Goal: Information Seeking & Learning: Learn about a topic

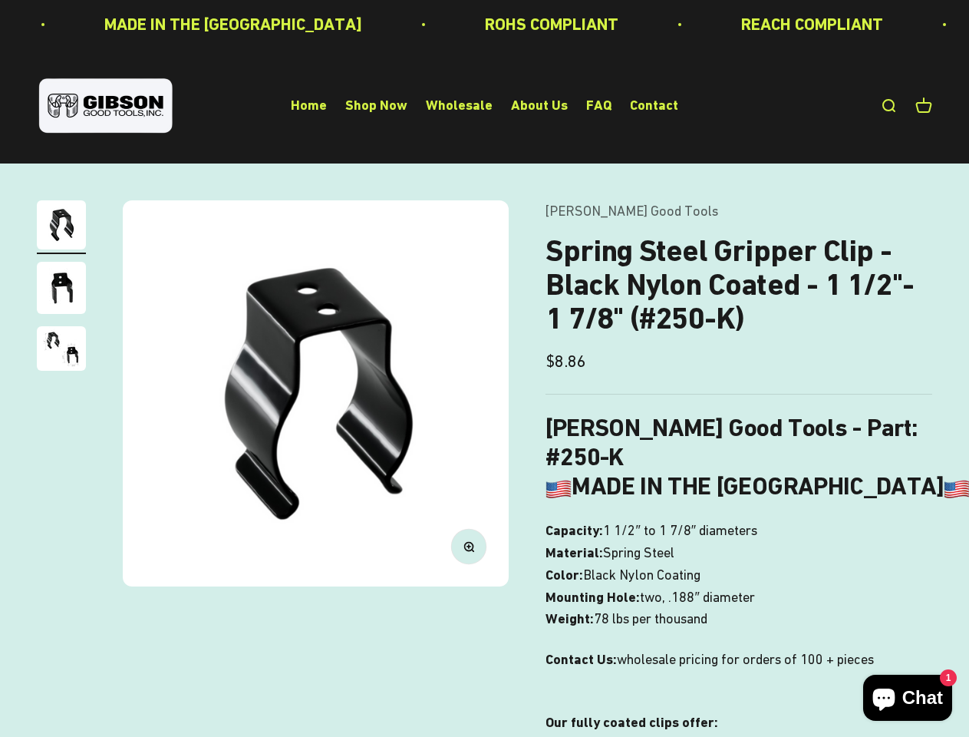
click at [484, 368] on img at bounding box center [316, 393] width 386 height 386
click at [315, 393] on img at bounding box center [316, 393] width 386 height 386
click at [469, 545] on icon "button" at bounding box center [468, 546] width 4 height 4
click at [61, 227] on img "Go to item 1" at bounding box center [61, 224] width 49 height 49
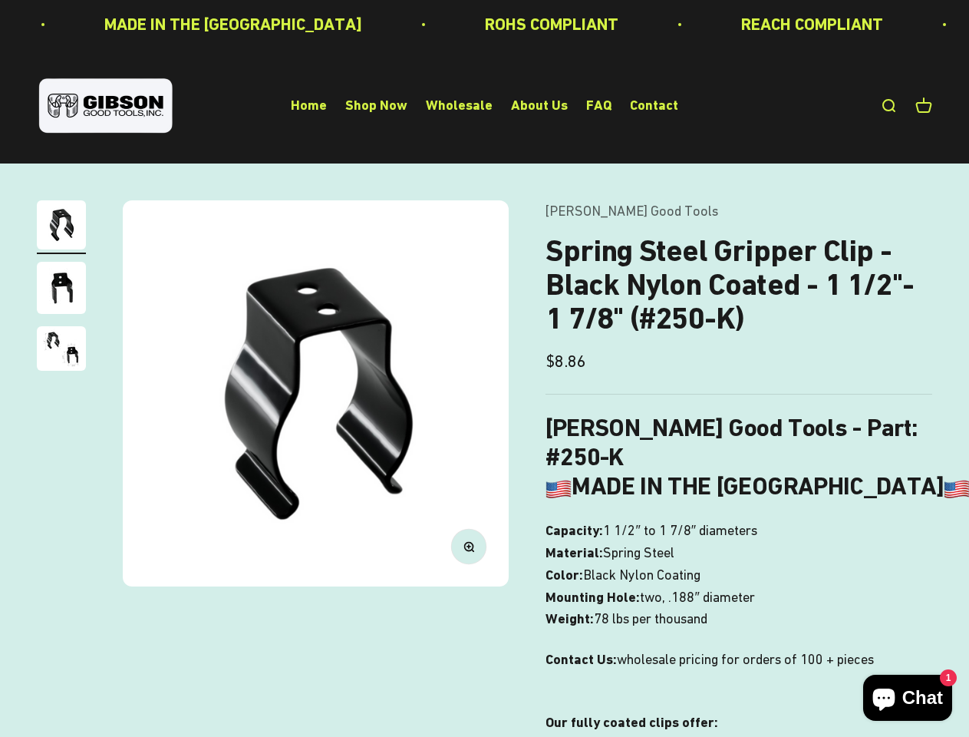
click at [61, 290] on img "Go to item 2" at bounding box center [61, 288] width 49 height 52
click at [61, 351] on img "Go to item 3" at bounding box center [61, 348] width 49 height 44
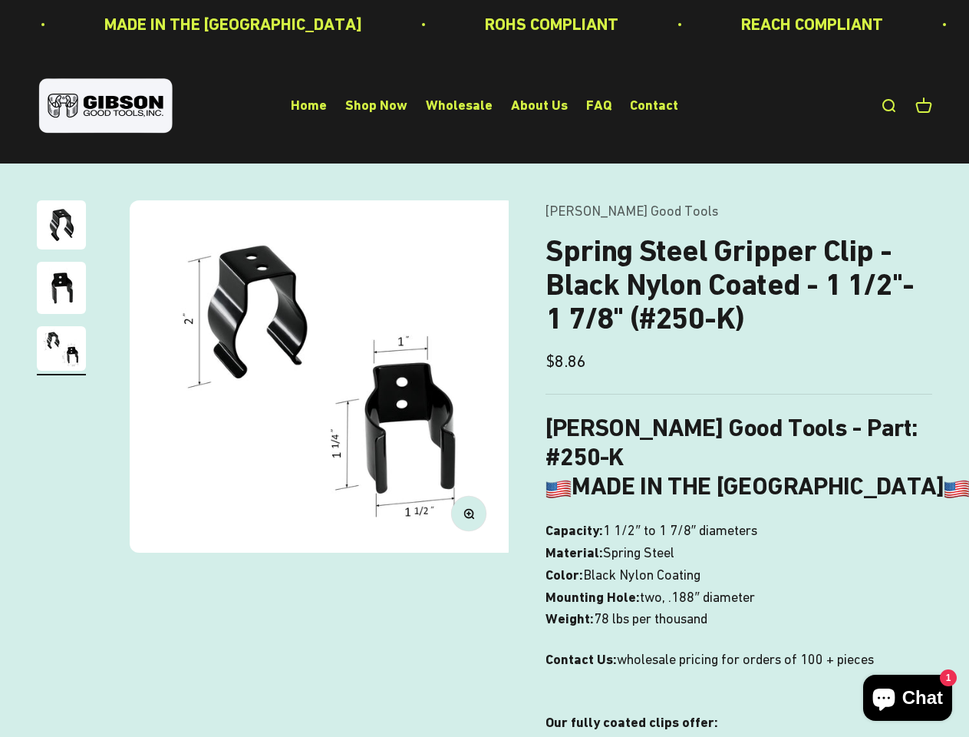
scroll to position [0, 790]
